Goal: Find specific page/section: Find specific page/section

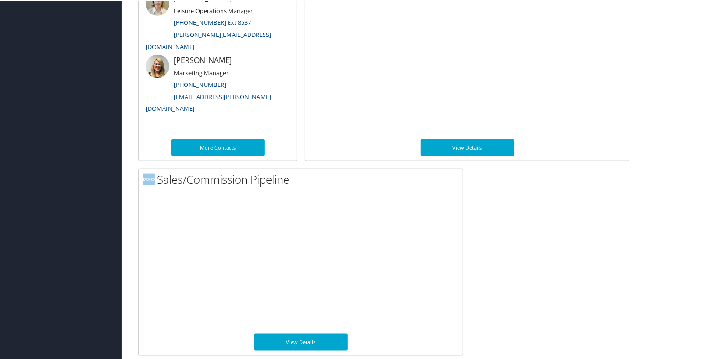
scroll to position [522, 0]
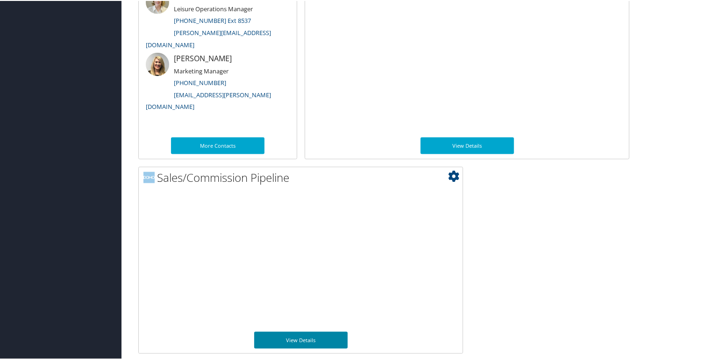
click at [306, 337] on link "View Details" at bounding box center [300, 339] width 93 height 17
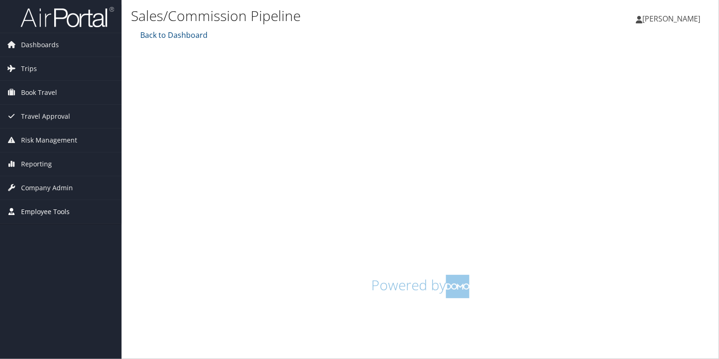
click at [45, 209] on span "Employee Tools" at bounding box center [45, 211] width 49 height 23
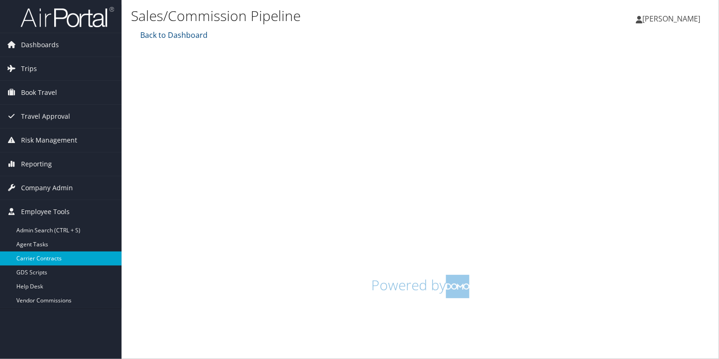
click at [45, 256] on link "Carrier Contracts" at bounding box center [61, 258] width 122 height 14
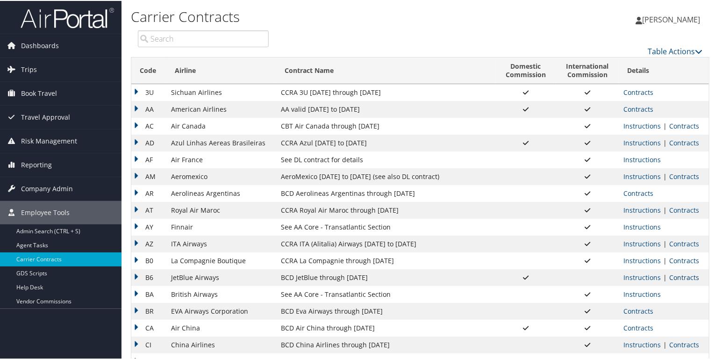
click at [674, 274] on link "Contracts" at bounding box center [684, 276] width 30 height 9
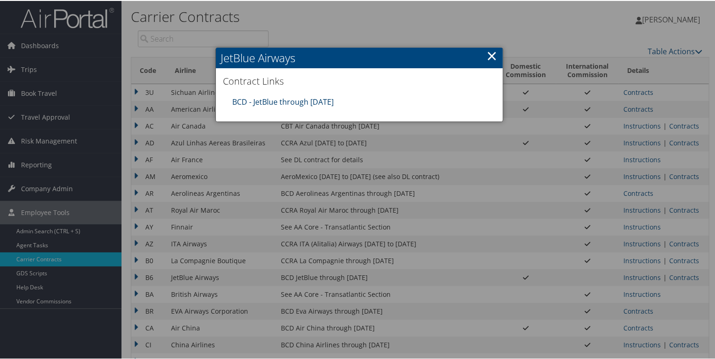
click at [290, 99] on link "BCD - JetBlue through [DATE]" at bounding box center [282, 101] width 101 height 10
